Goal: Transaction & Acquisition: Purchase product/service

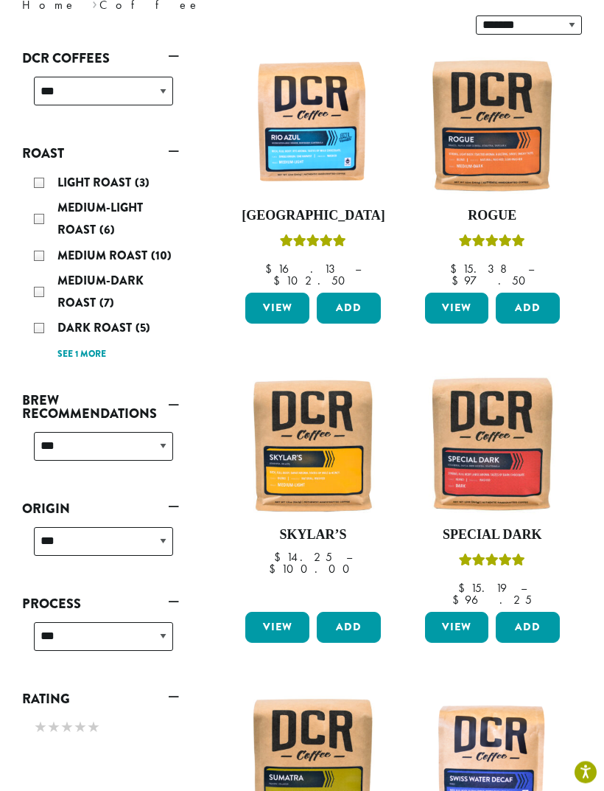
scroll to position [243, 0]
click at [49, 172] on div "Light Roast (3)" at bounding box center [103, 183] width 139 height 22
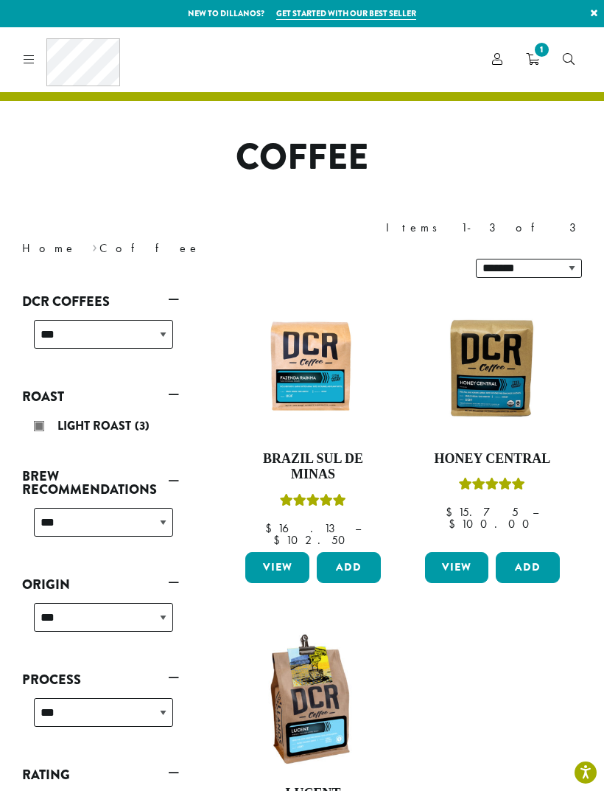
click at [29, 52] on link at bounding box center [26, 59] width 17 height 15
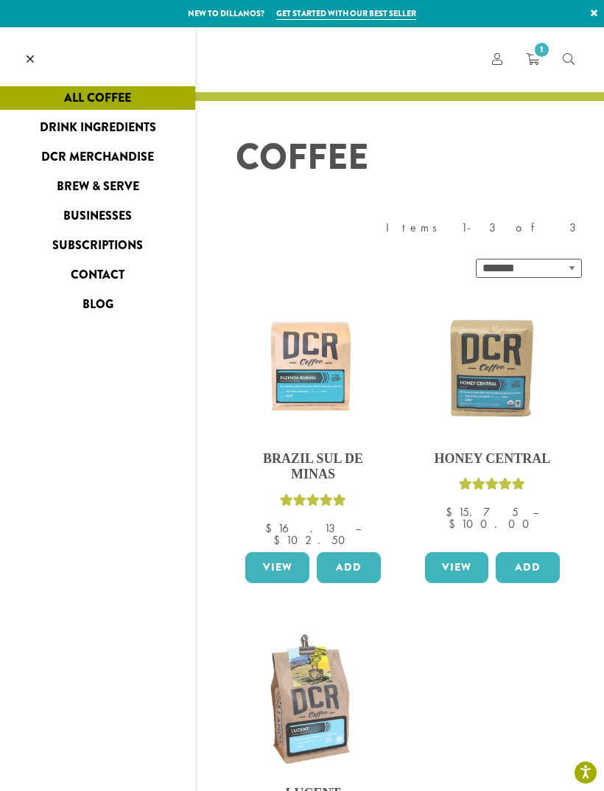
click at [80, 91] on link "All Coffee" at bounding box center [97, 98] width 195 height 24
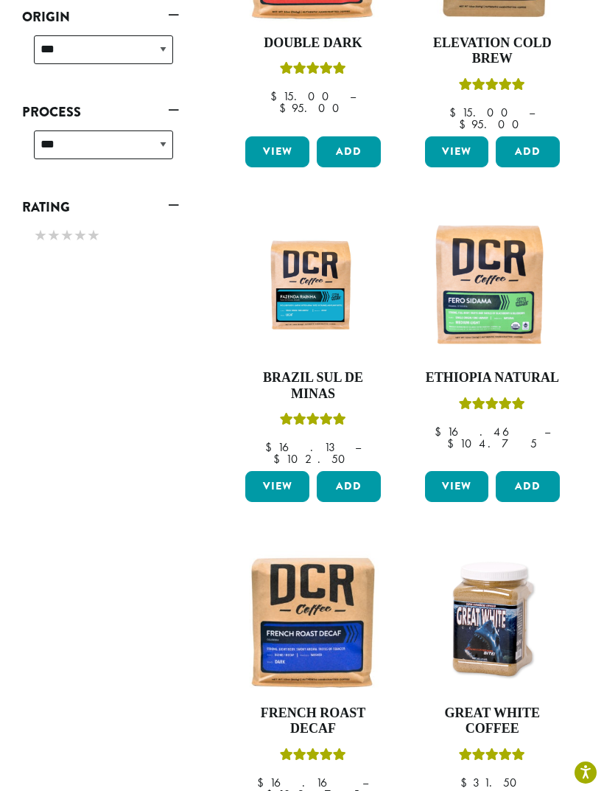
scroll to position [734, 0]
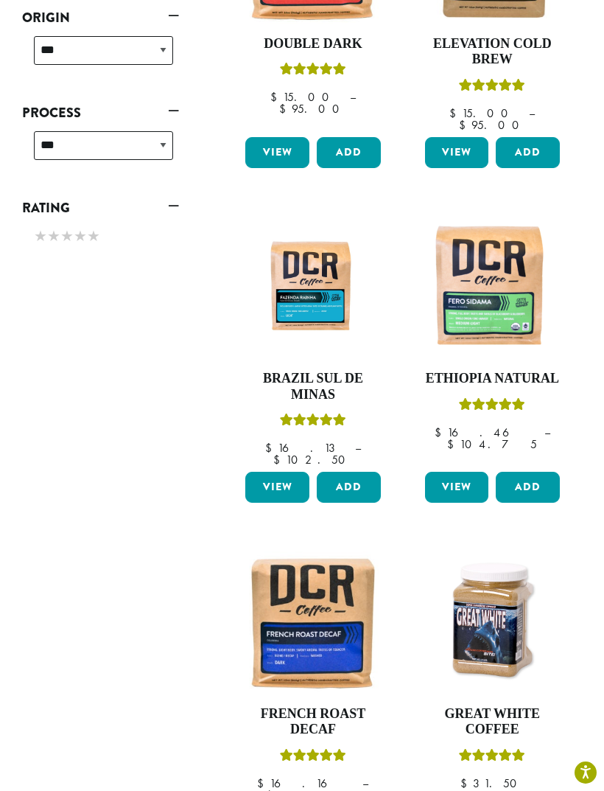
click at [499, 217] on img at bounding box center [493, 288] width 142 height 142
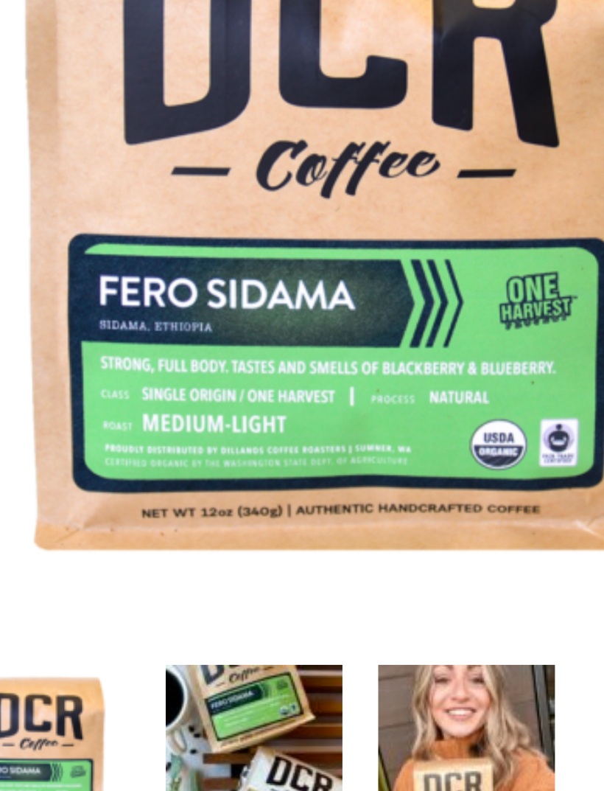
scroll to position [7, 0]
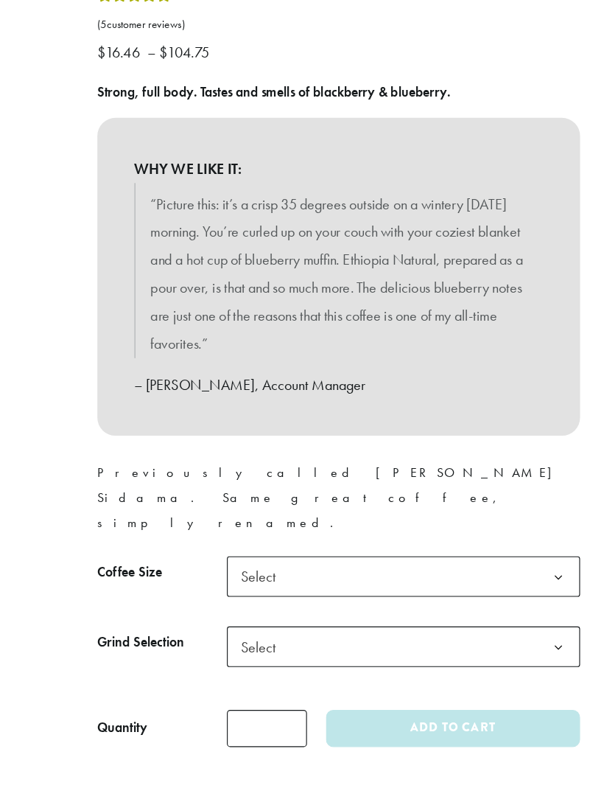
click at [347, 540] on span "Select" at bounding box center [360, 558] width 315 height 36
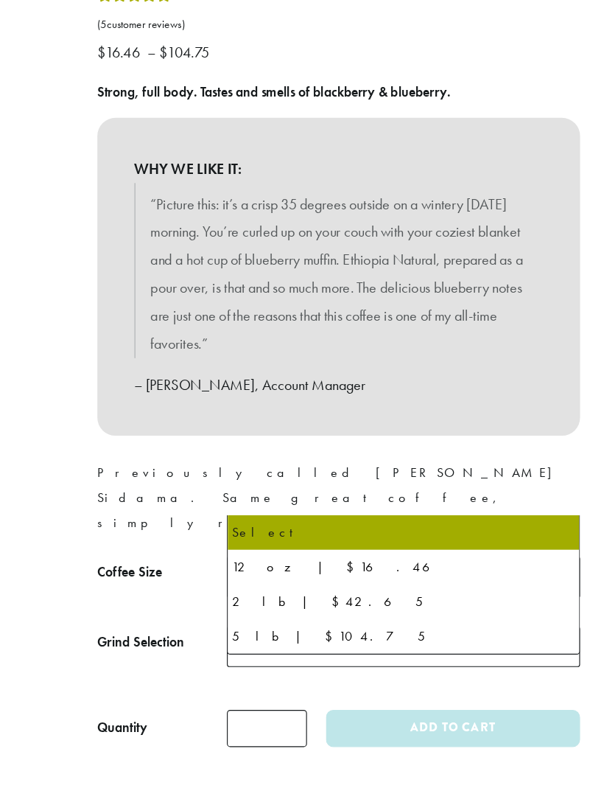
scroll to position [593, 0]
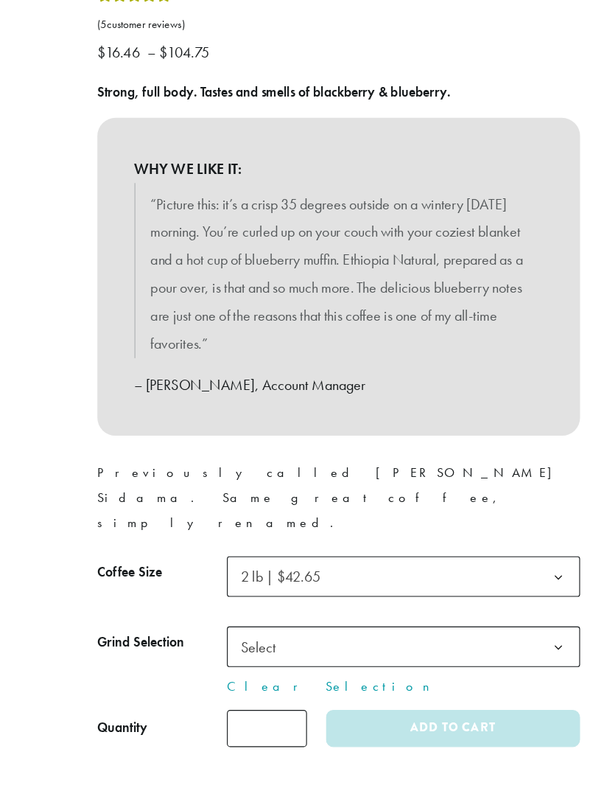
click at [304, 539] on span "2 lb | $42.65" at bounding box center [360, 557] width 315 height 36
click at [294, 543] on span "5 lb | $104.75" at bounding box center [258, 557] width 98 height 29
click at [382, 539] on span "12 oz | $16.46" at bounding box center [360, 557] width 315 height 36
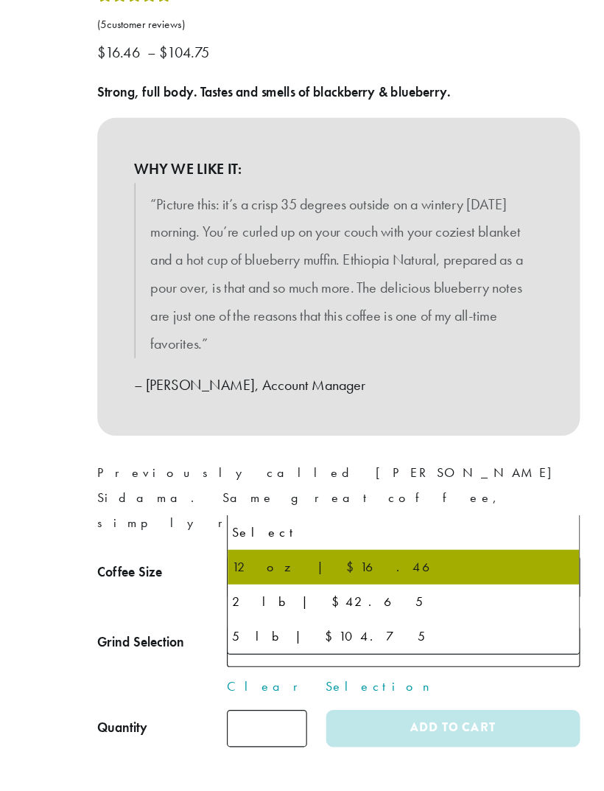
click at [447, 384] on div "Strong, full body. Tastes and smells of blackberry & blueberry. WHY WE LIKE IT:…" at bounding box center [302, 317] width 431 height 407
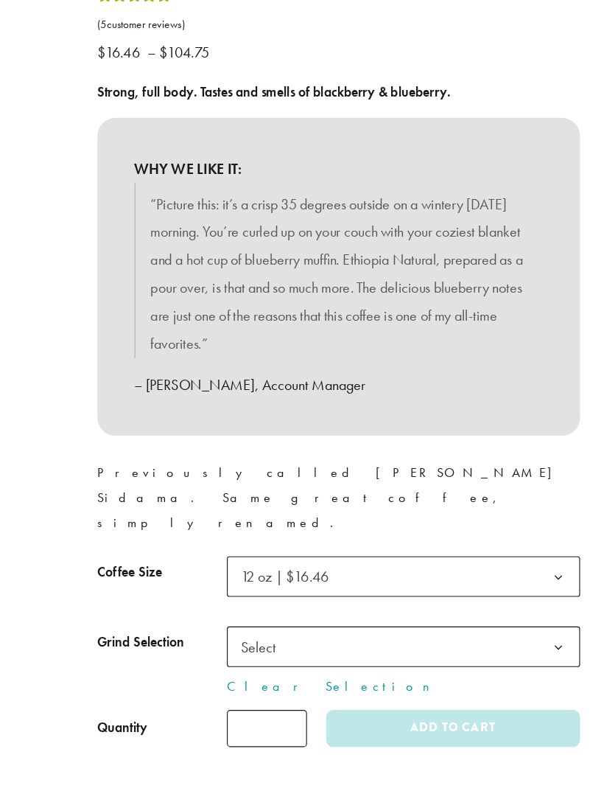
click at [265, 602] on span "Select" at bounding box center [360, 620] width 315 height 36
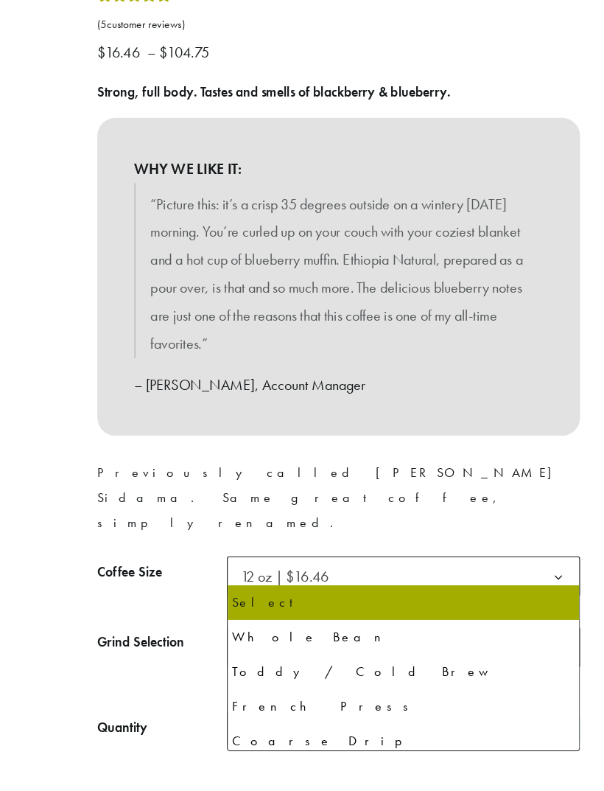
select select "*********"
select select "**********"
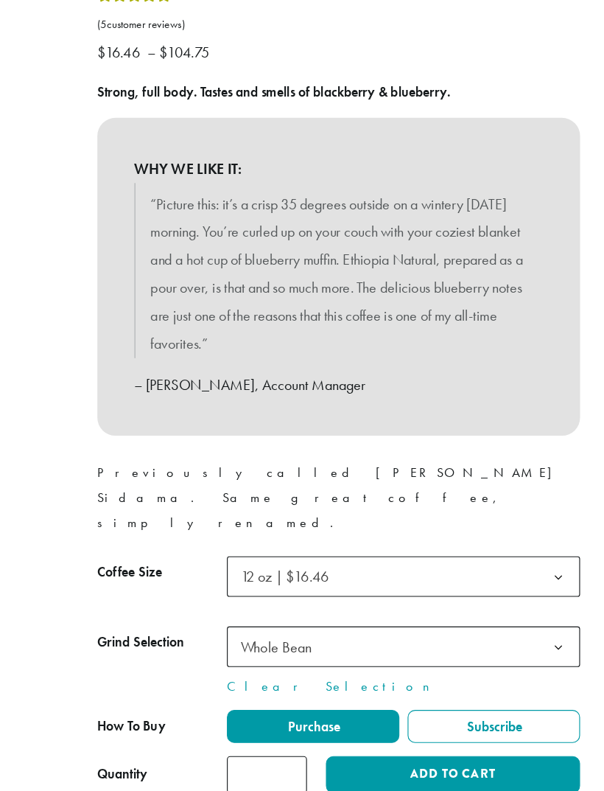
click at [449, 684] on span "Subscribe" at bounding box center [441, 691] width 52 height 15
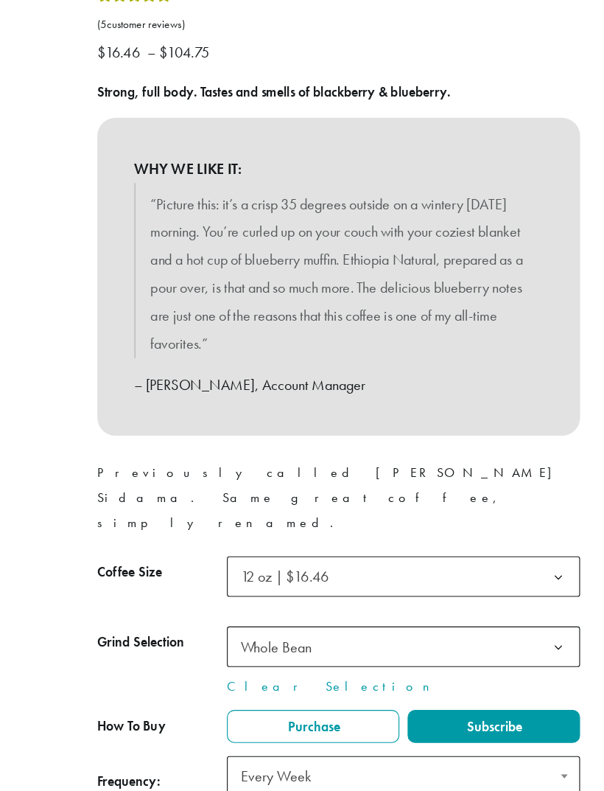
click at [301, 677] on label "Purchase" at bounding box center [280, 691] width 154 height 29
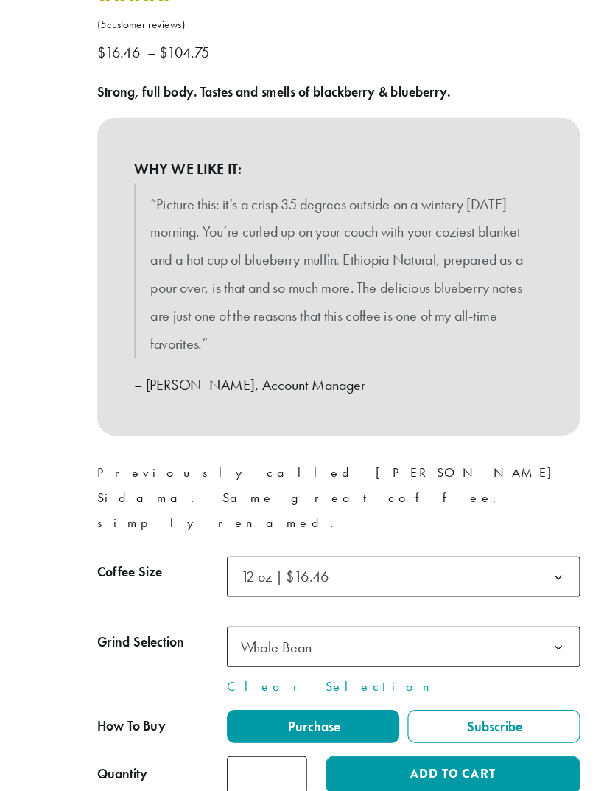
click at [391, 718] on button "Add to cart" at bounding box center [404, 734] width 226 height 33
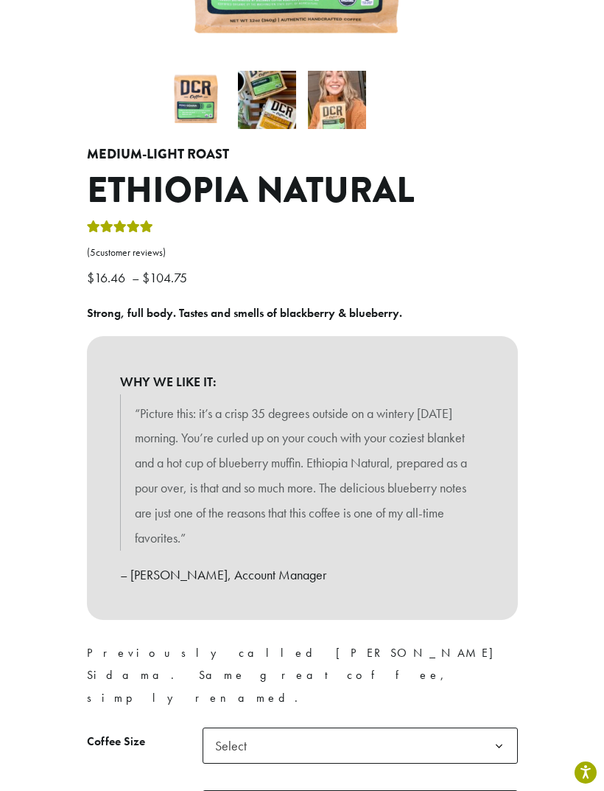
click at [128, 245] on link "( 5 customer reviews)" at bounding box center [302, 252] width 431 height 15
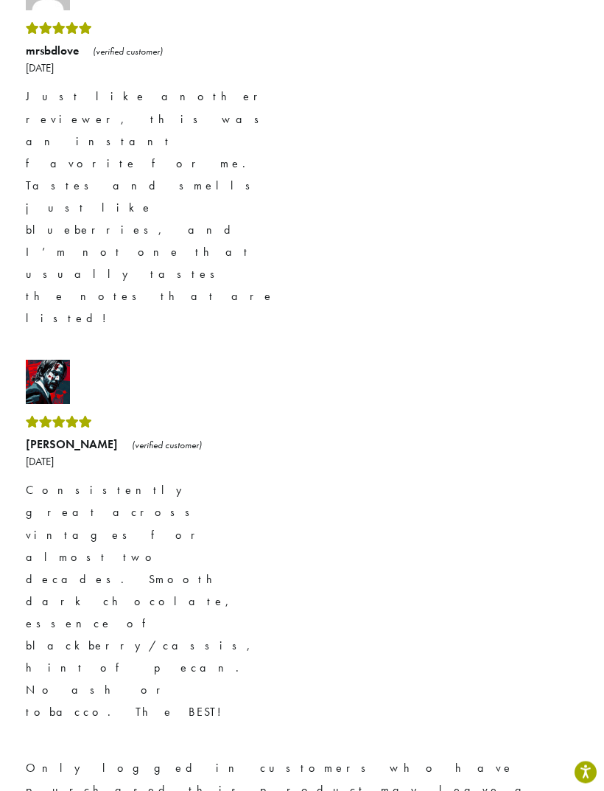
scroll to position [2991, 0]
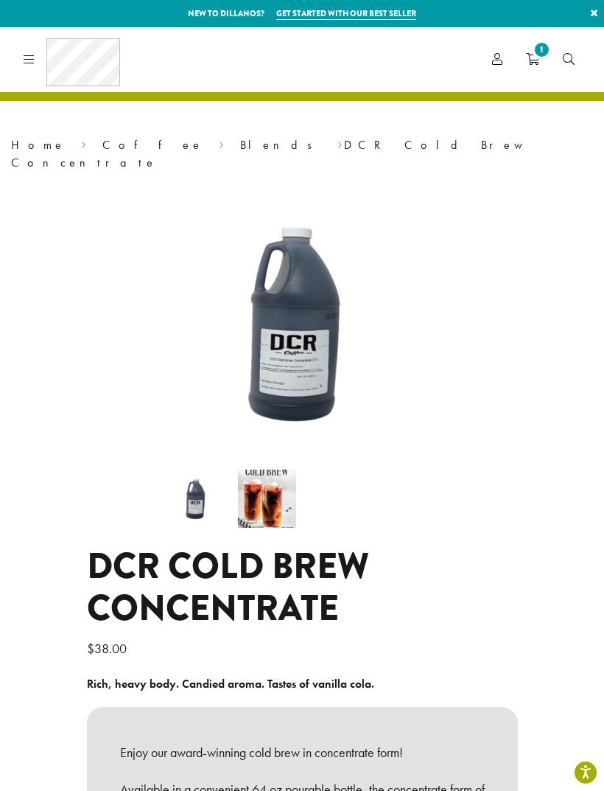
click at [28, 57] on icon at bounding box center [29, 59] width 11 height 12
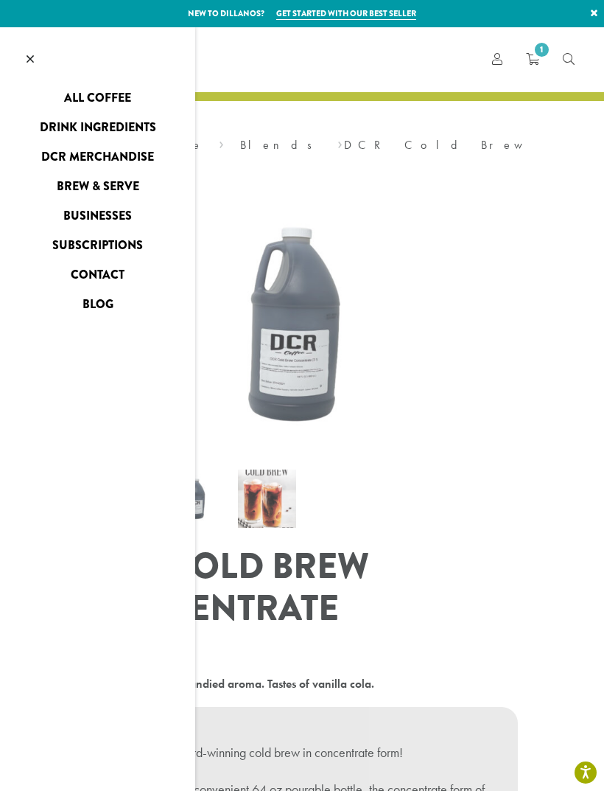
click at [90, 97] on link "All Coffee" at bounding box center [97, 98] width 195 height 24
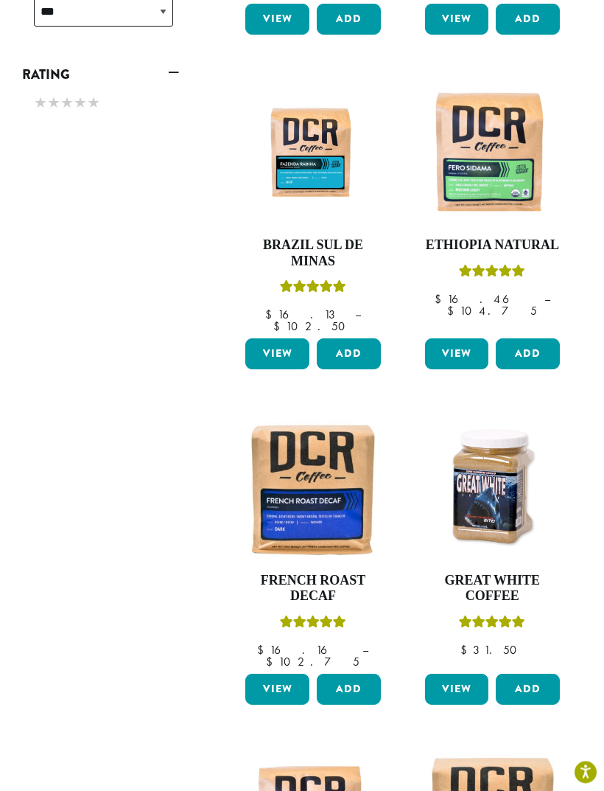
scroll to position [864, 0]
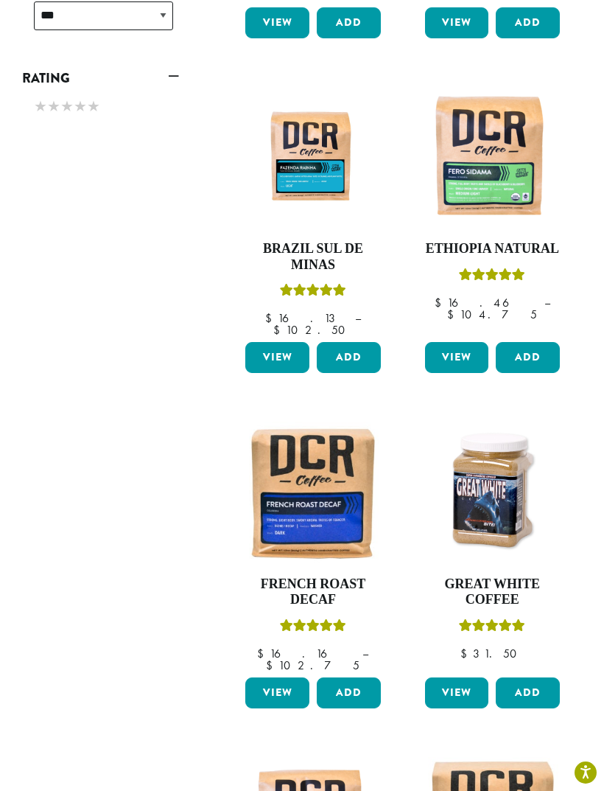
click at [531, 342] on button "Add" at bounding box center [528, 357] width 64 height 31
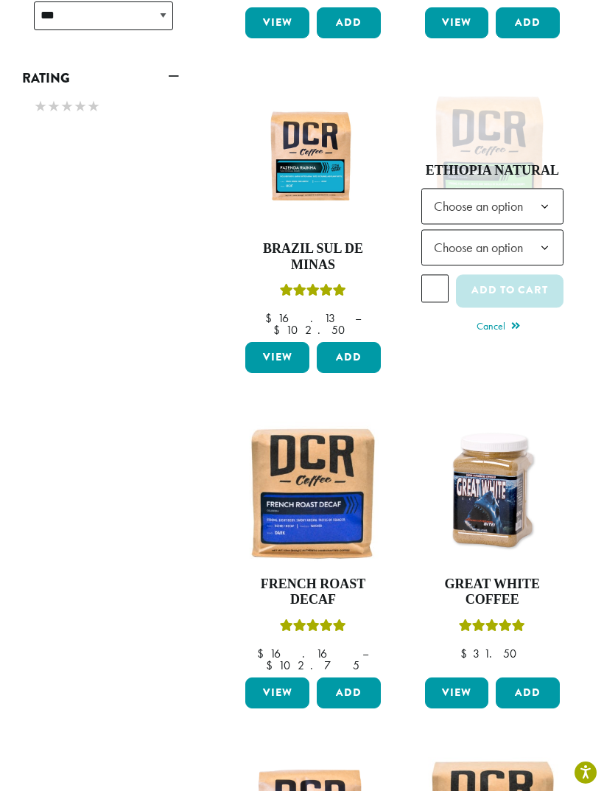
click at [542, 189] on b at bounding box center [545, 207] width 36 height 36
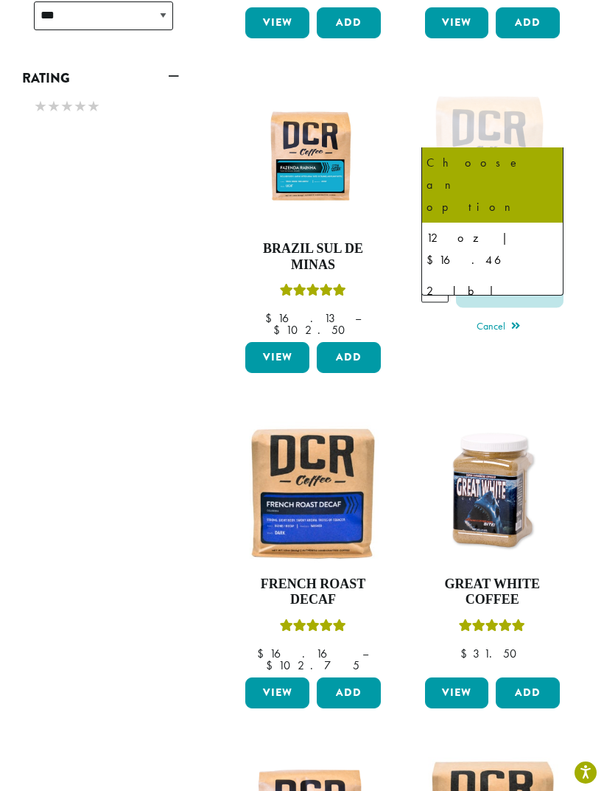
select select "*********"
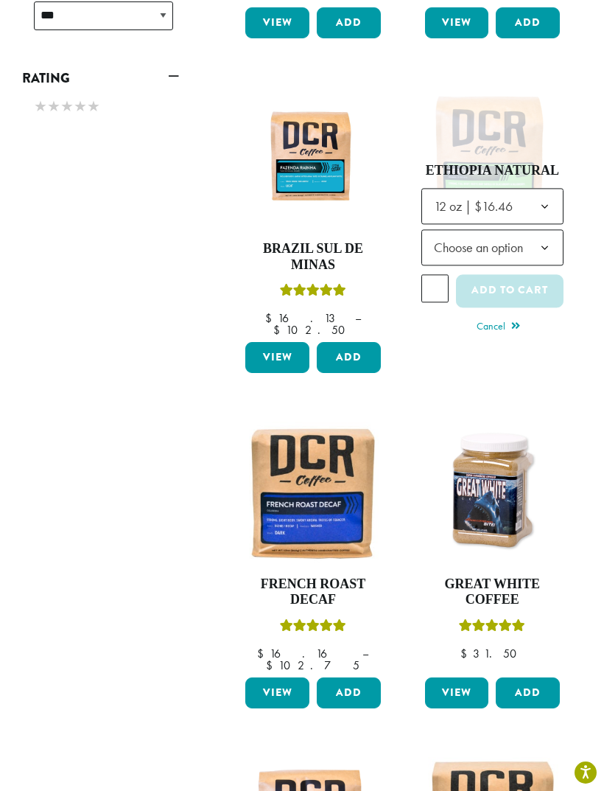
click at [525, 274] on button "Add to cart" at bounding box center [510, 290] width 108 height 33
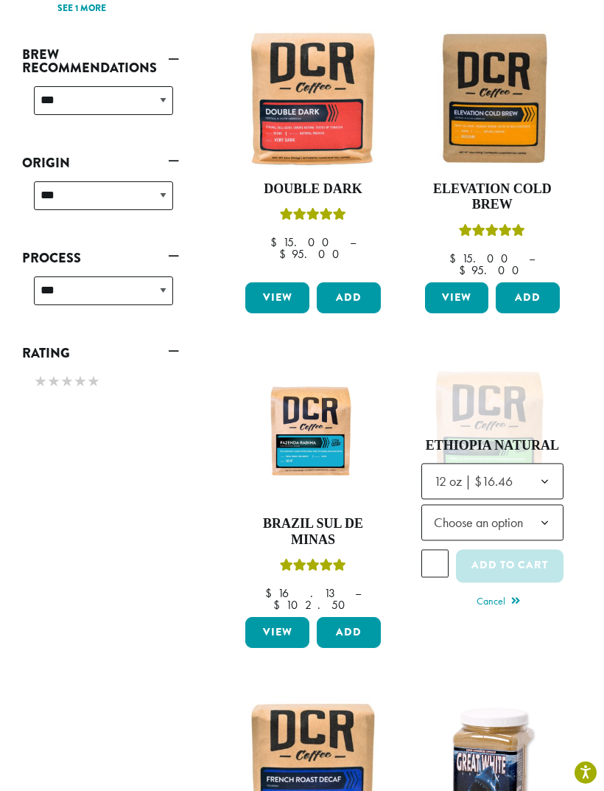
scroll to position [586, 0]
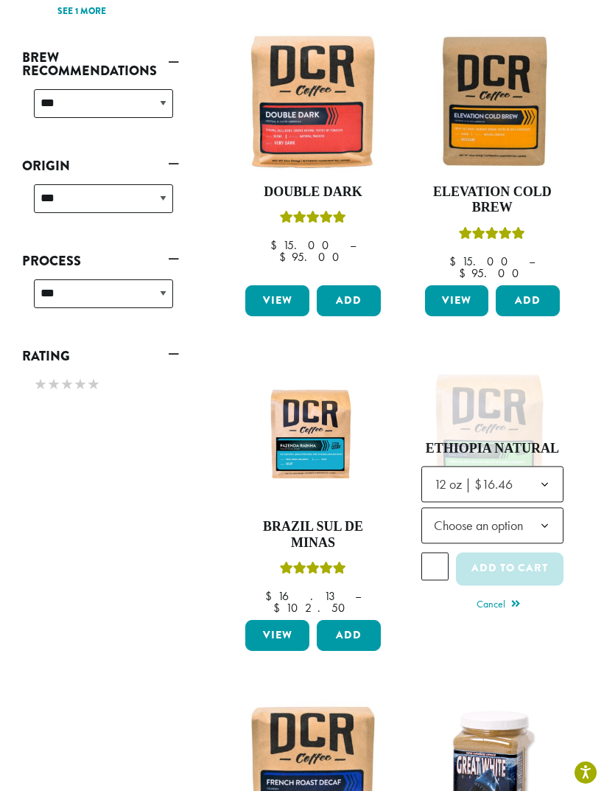
click at [335, 62] on img at bounding box center [313, 100] width 142 height 142
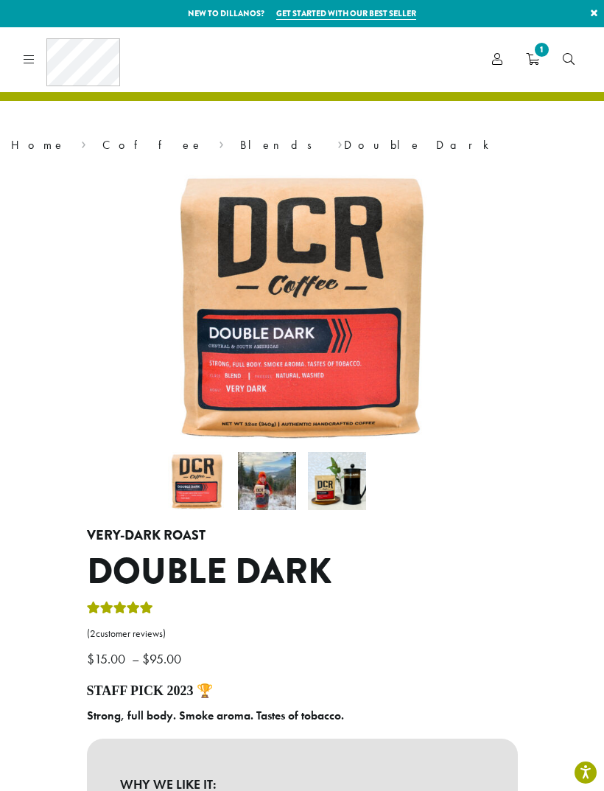
click at [31, 49] on div "Coffee All Coffees Best Sellers Blends Single Origins Dillanos Limited Organic …" at bounding box center [69, 59] width 102 height 48
click at [24, 64] on link at bounding box center [26, 59] width 17 height 15
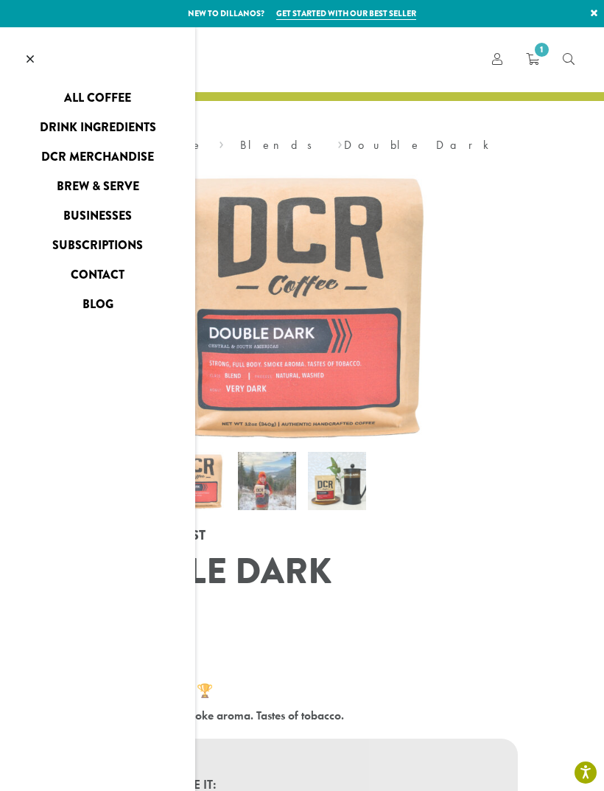
click at [88, 99] on link "All Coffee" at bounding box center [97, 98] width 195 height 24
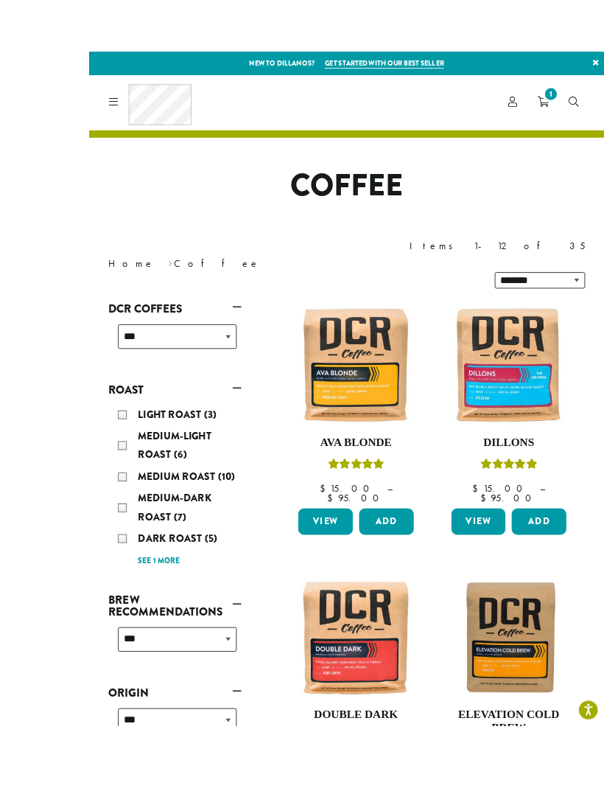
scroll to position [39, 0]
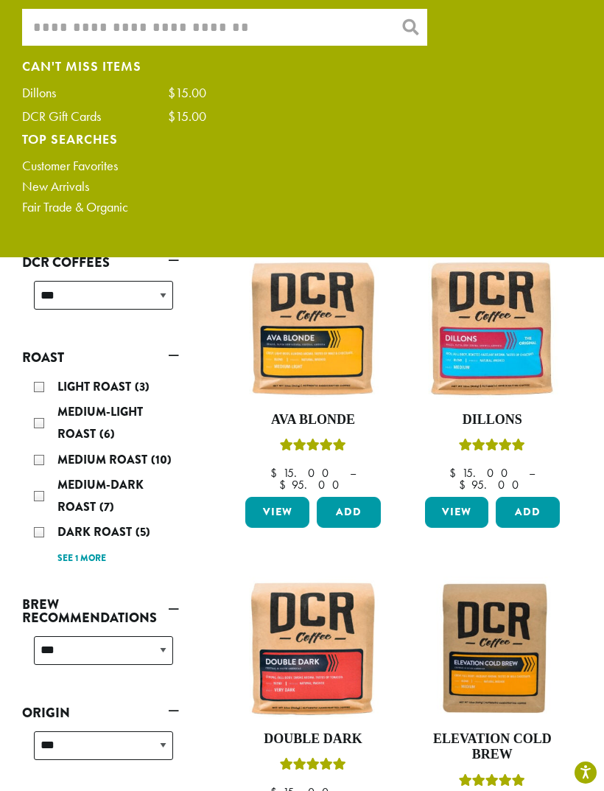
click at [49, 27] on input "What are you searching for?" at bounding box center [224, 27] width 405 height 37
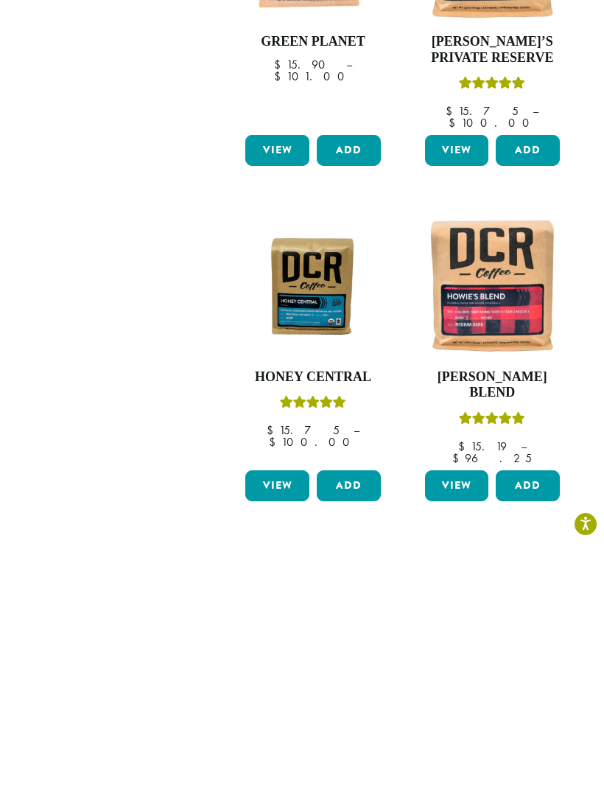
scroll to position [1497, 0]
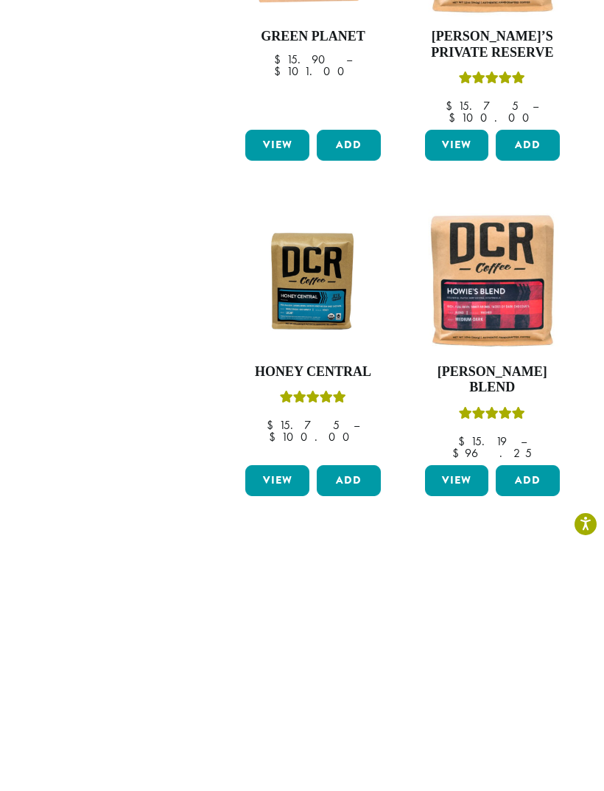
type input "********"
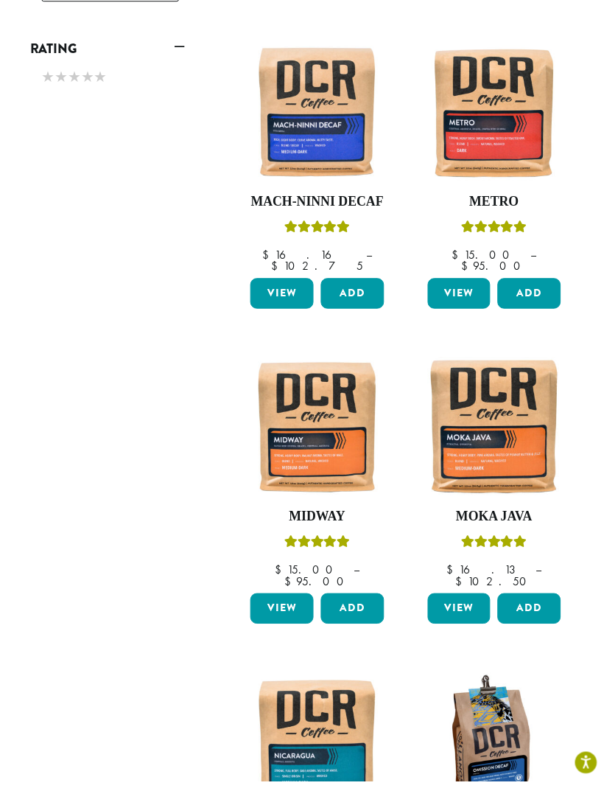
scroll to position [818, 0]
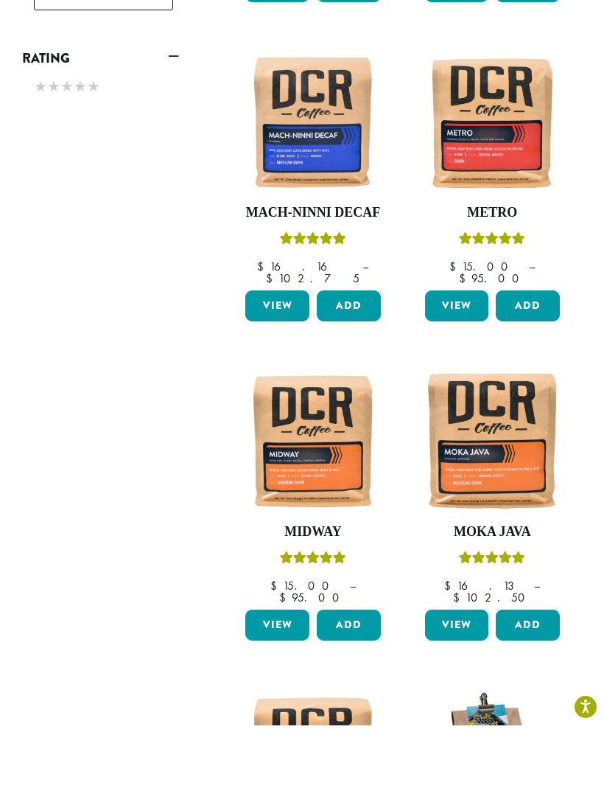
click at [462, 675] on link "View" at bounding box center [457, 690] width 64 height 31
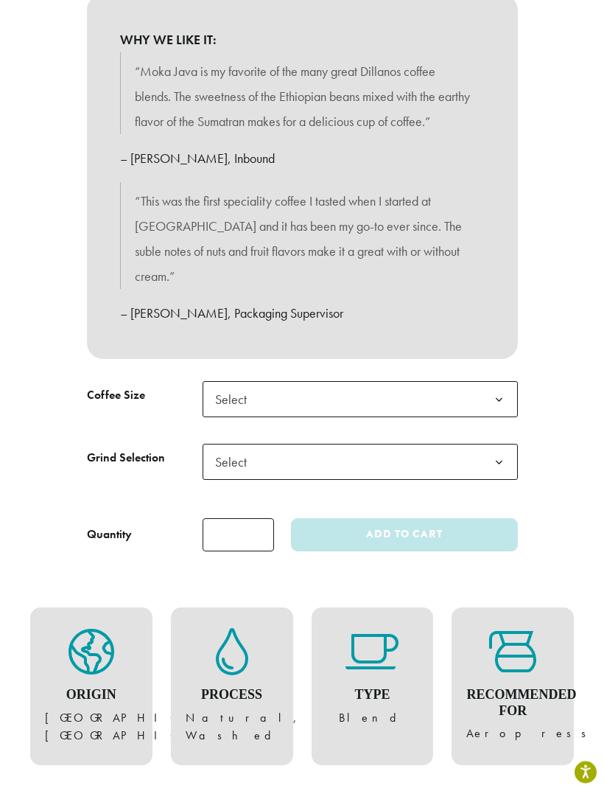
click at [469, 400] on span "Select" at bounding box center [360, 400] width 315 height 36
click at [327, 444] on span "Select" at bounding box center [360, 462] width 315 height 36
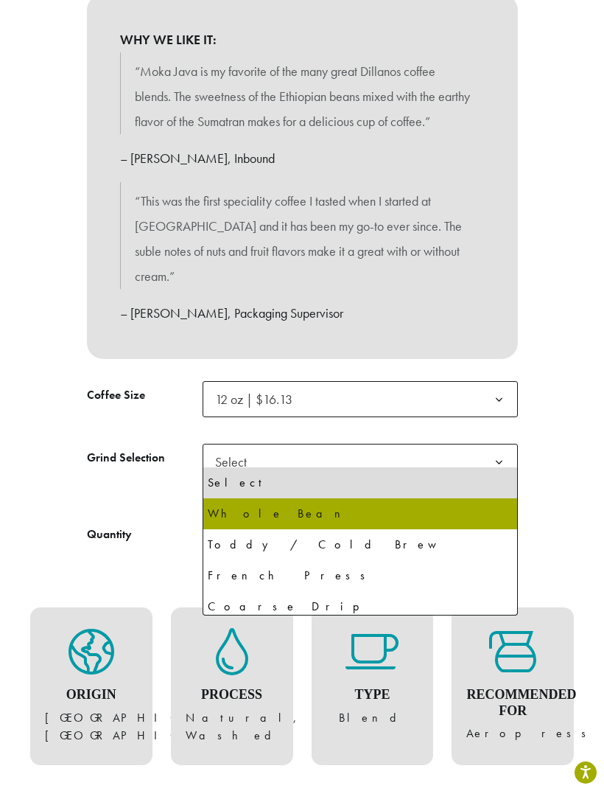
select select "*********"
select select "**********"
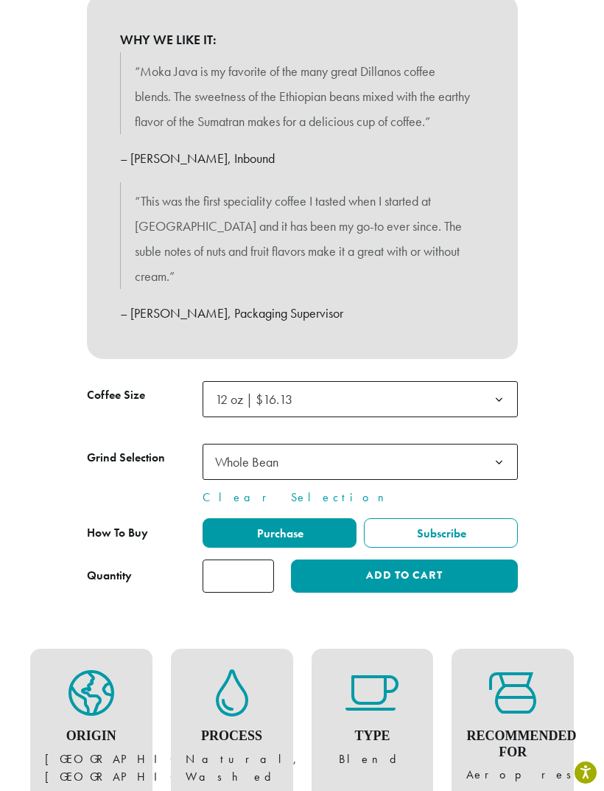
click at [302, 450] on span "Whole Bean" at bounding box center [360, 462] width 315 height 36
click at [346, 569] on button "Add to cart" at bounding box center [404, 575] width 226 height 33
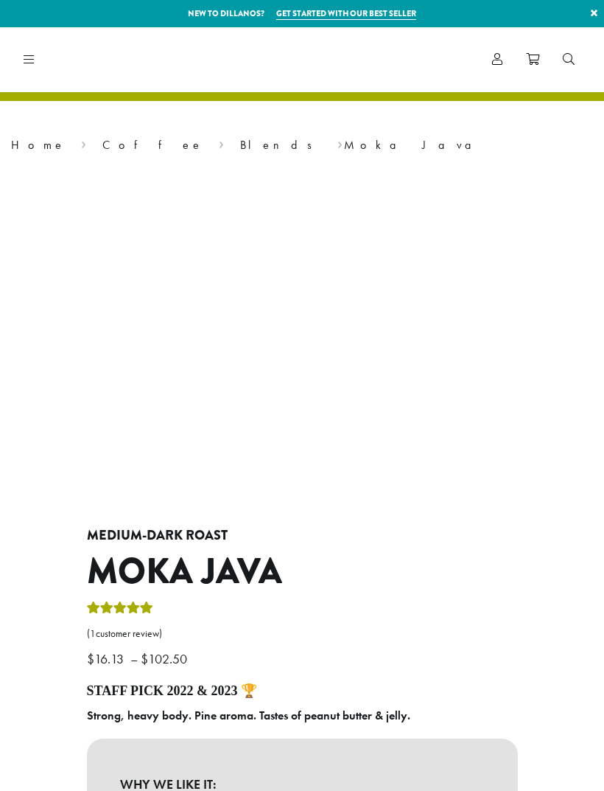
select select "*********"
select select "**********"
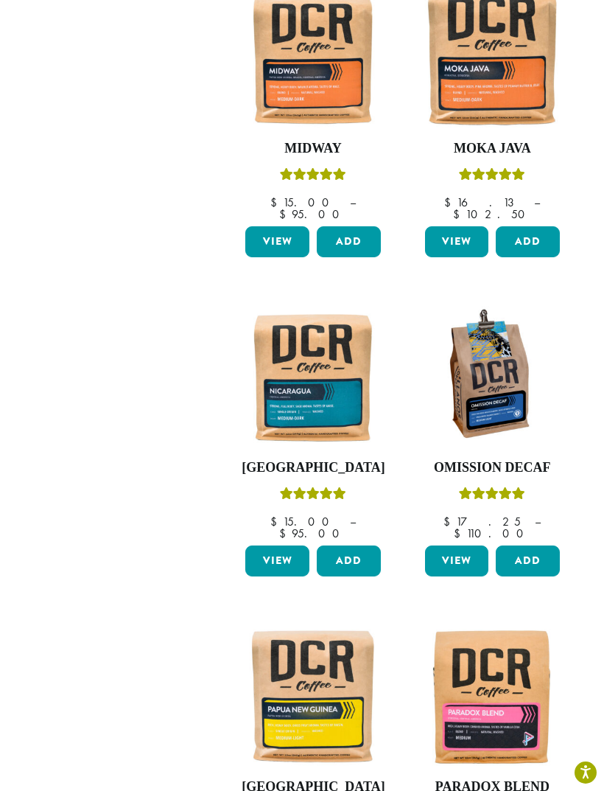
scroll to position [1270, 0]
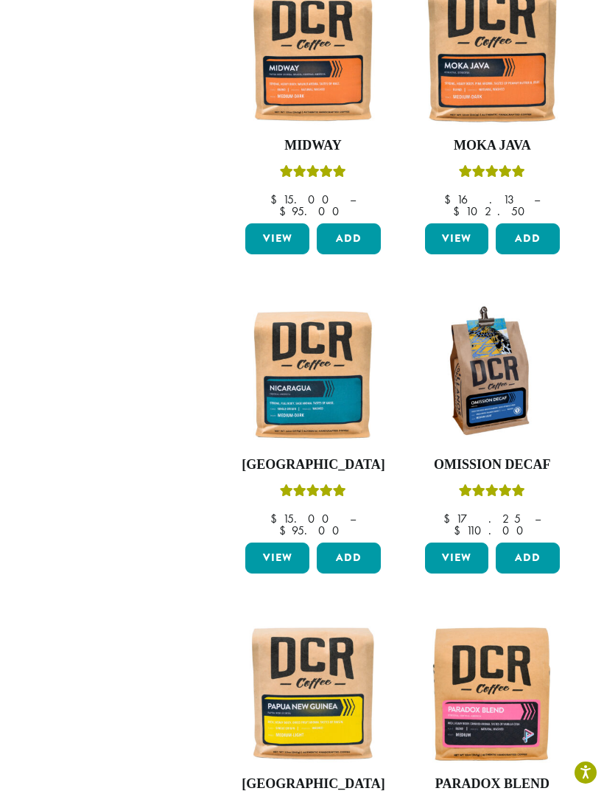
click at [454, 542] on link "View" at bounding box center [457, 557] width 64 height 31
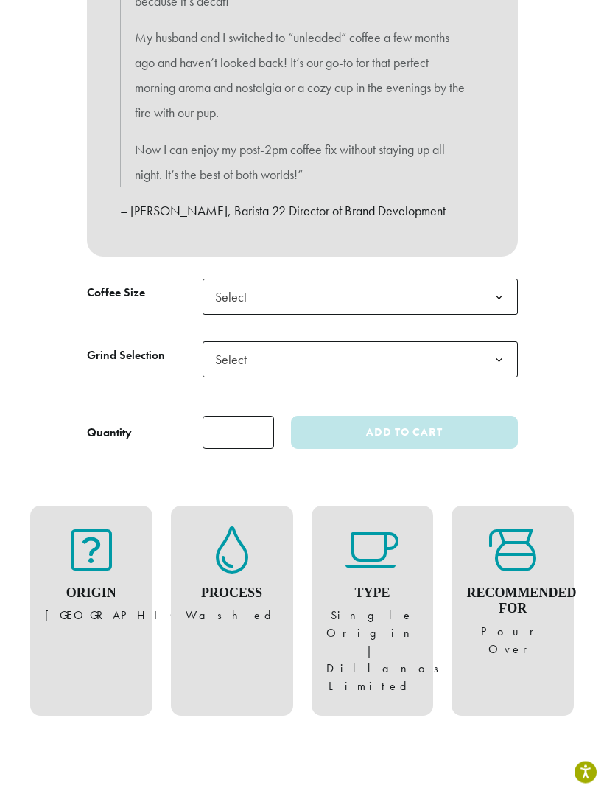
scroll to position [884, 0]
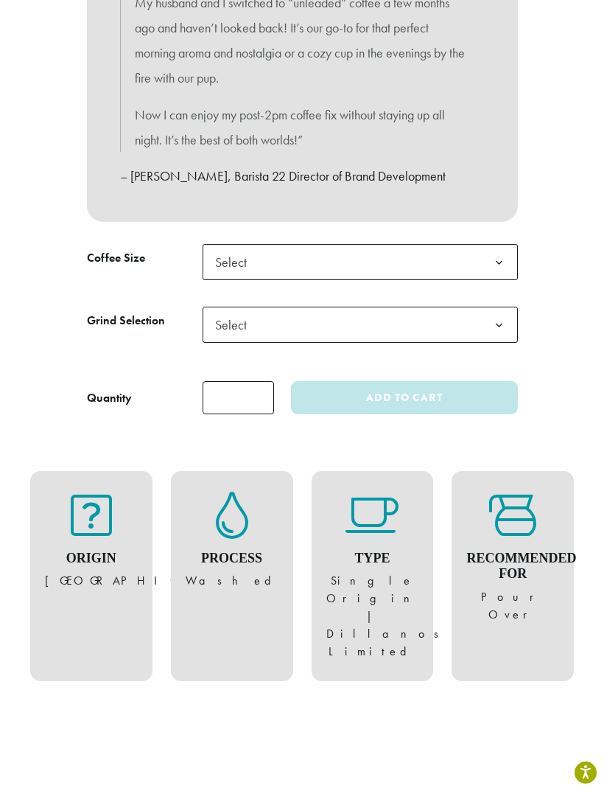
click at [477, 247] on span "Select" at bounding box center [360, 262] width 315 height 36
click at [380, 307] on span "Select" at bounding box center [360, 325] width 315 height 36
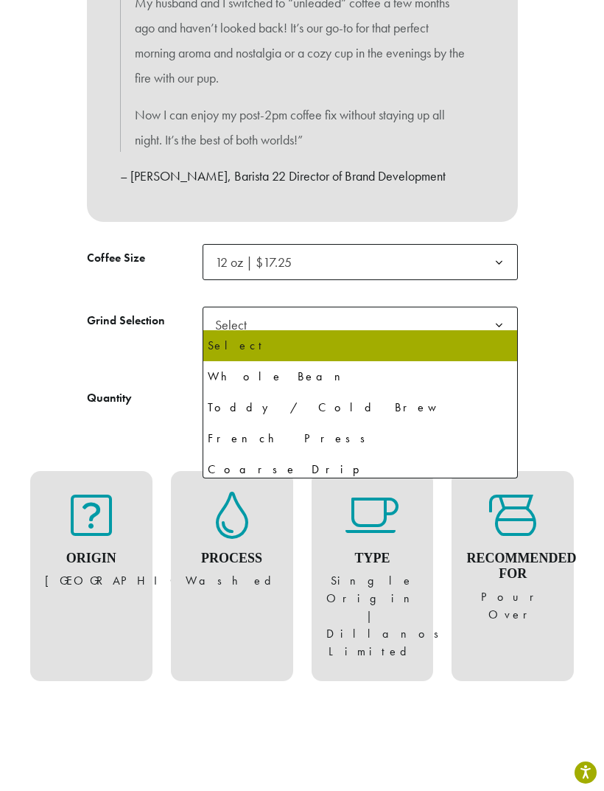
select select "*********"
select select "**********"
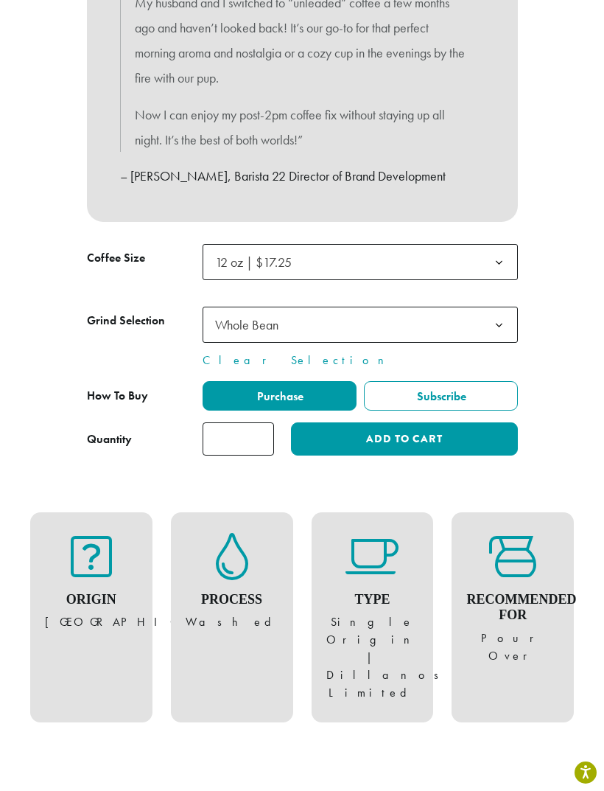
click at [396, 431] on button "Add to cart" at bounding box center [404, 438] width 226 height 33
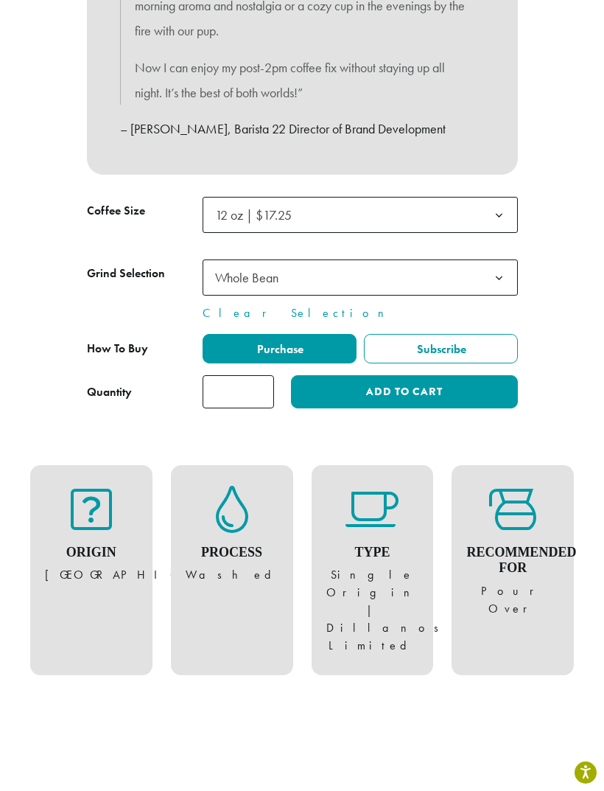
scroll to position [79, 0]
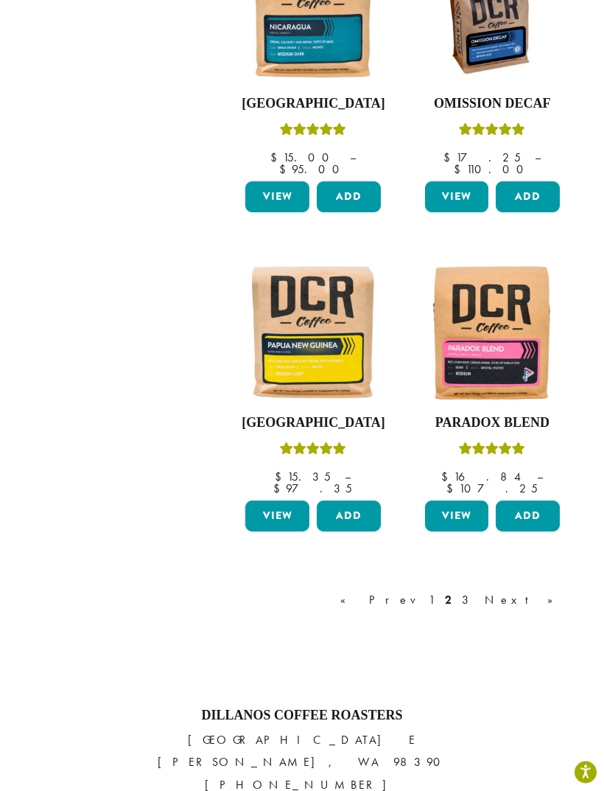
scroll to position [1631, 0]
click at [546, 591] on link "Next »" at bounding box center [524, 600] width 85 height 18
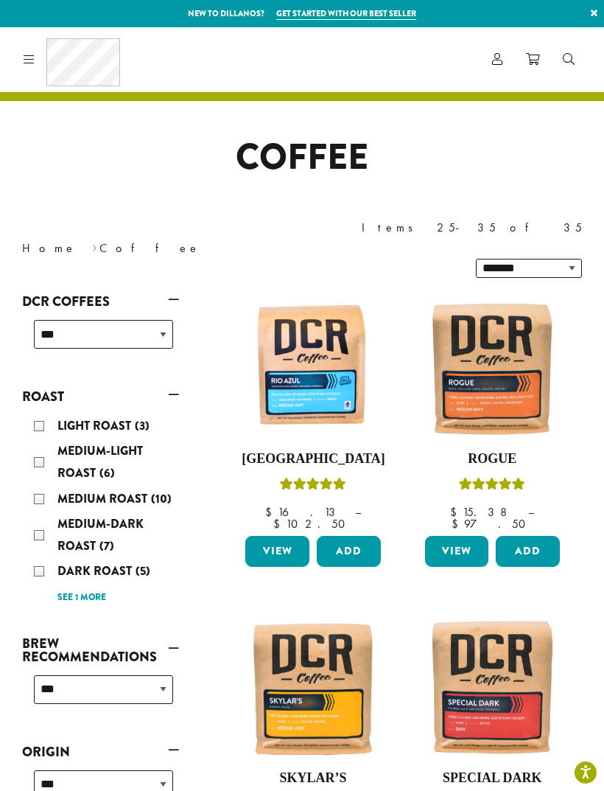
click at [505, 55] on link "Account" at bounding box center [497, 59] width 34 height 24
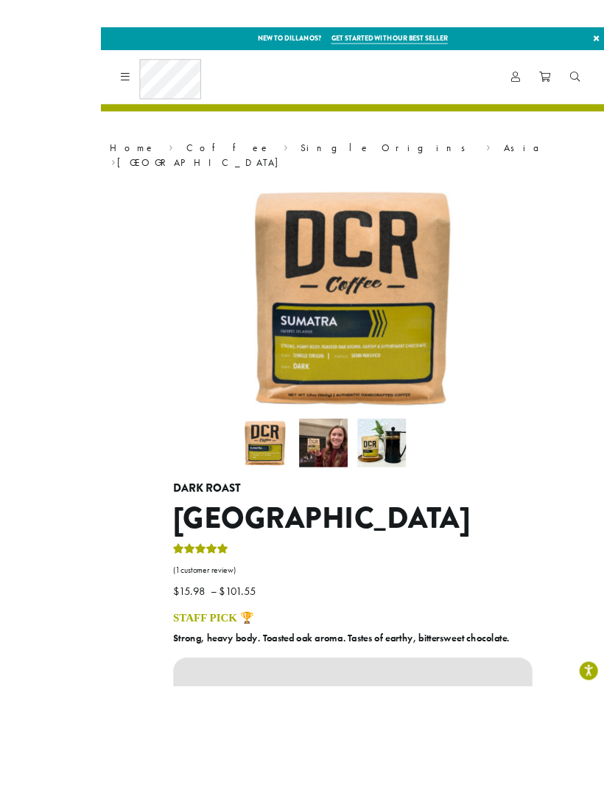
scroll to position [79, 0]
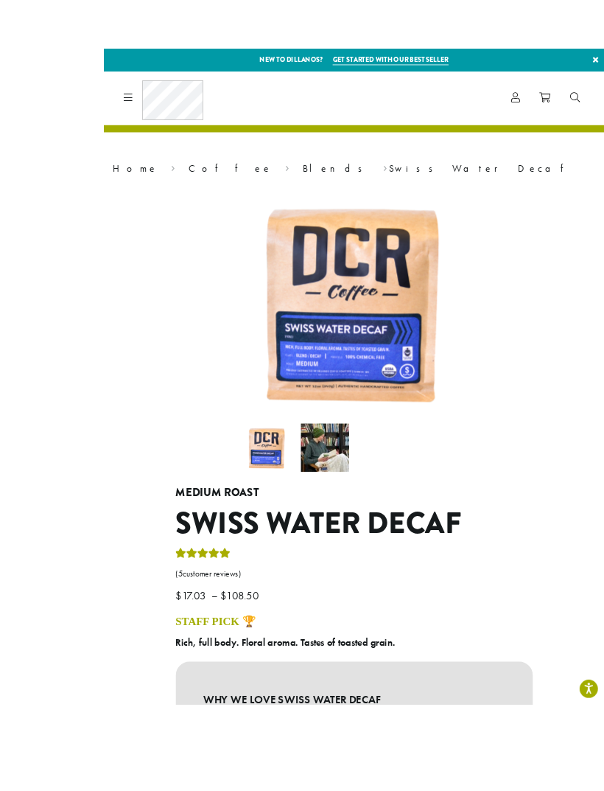
scroll to position [32, 0]
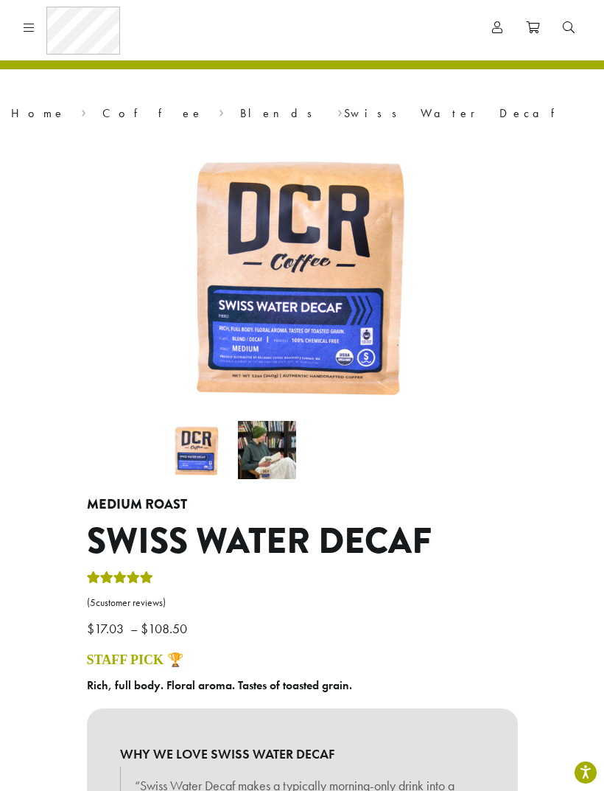
click at [538, 21] on icon at bounding box center [532, 27] width 13 height 12
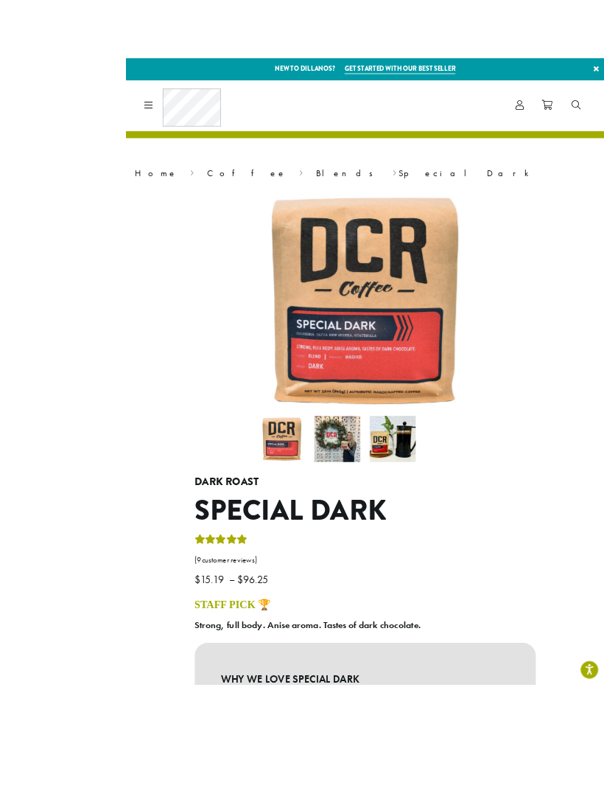
scroll to position [47, 0]
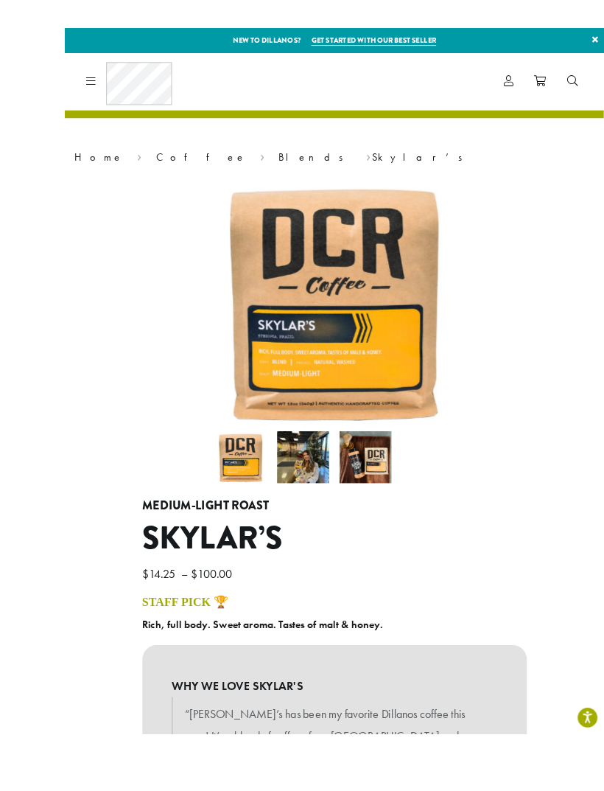
scroll to position [27, 0]
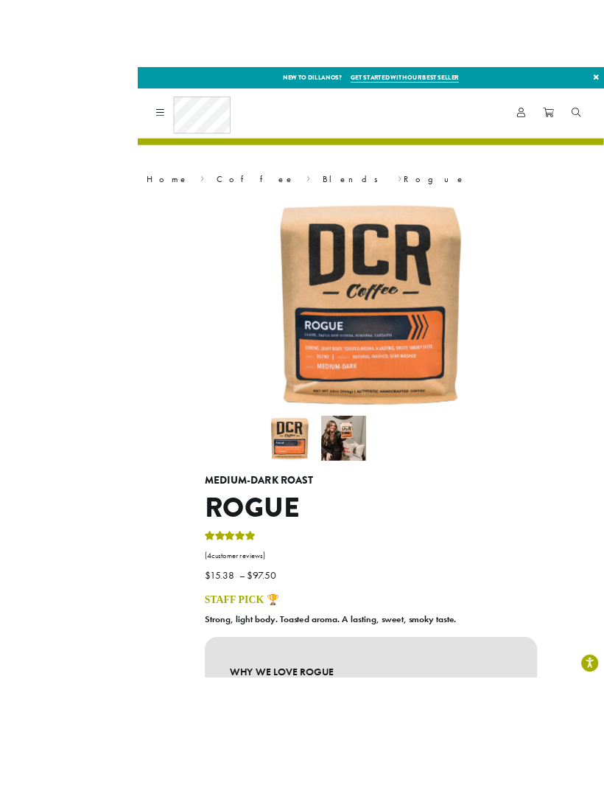
scroll to position [55, 0]
